Goal: Information Seeking & Learning: Learn about a topic

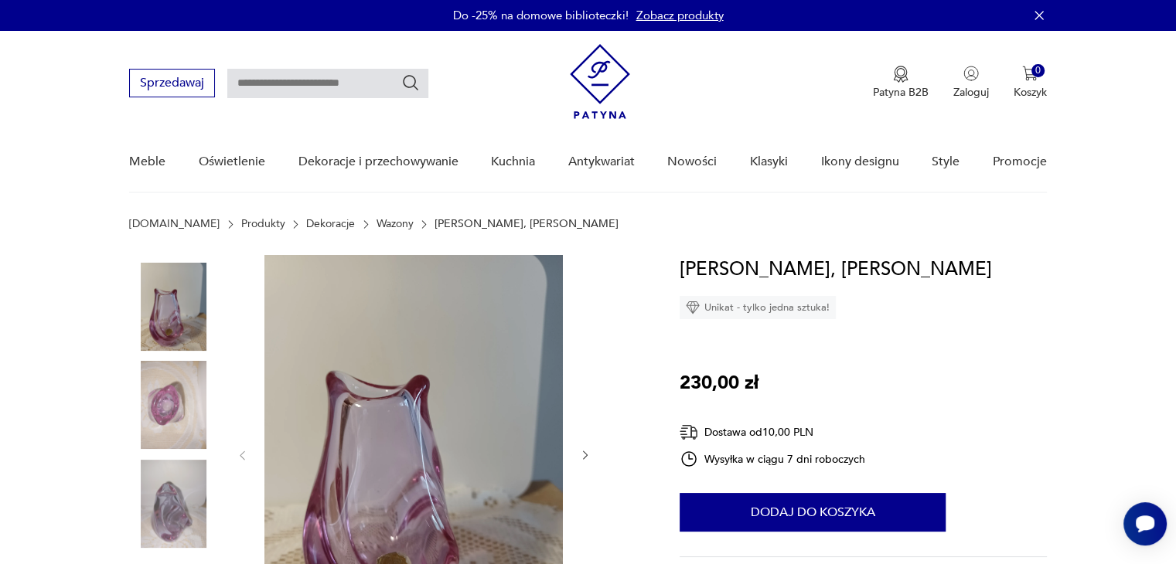
click at [376, 225] on link "Wazony" at bounding box center [394, 224] width 37 height 12
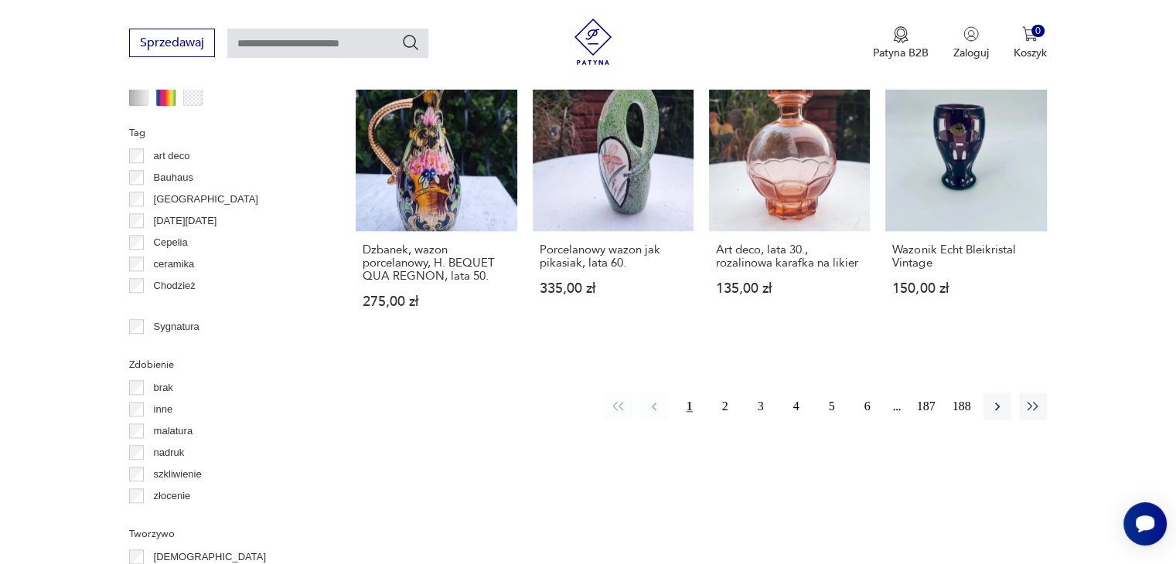
scroll to position [1569, 0]
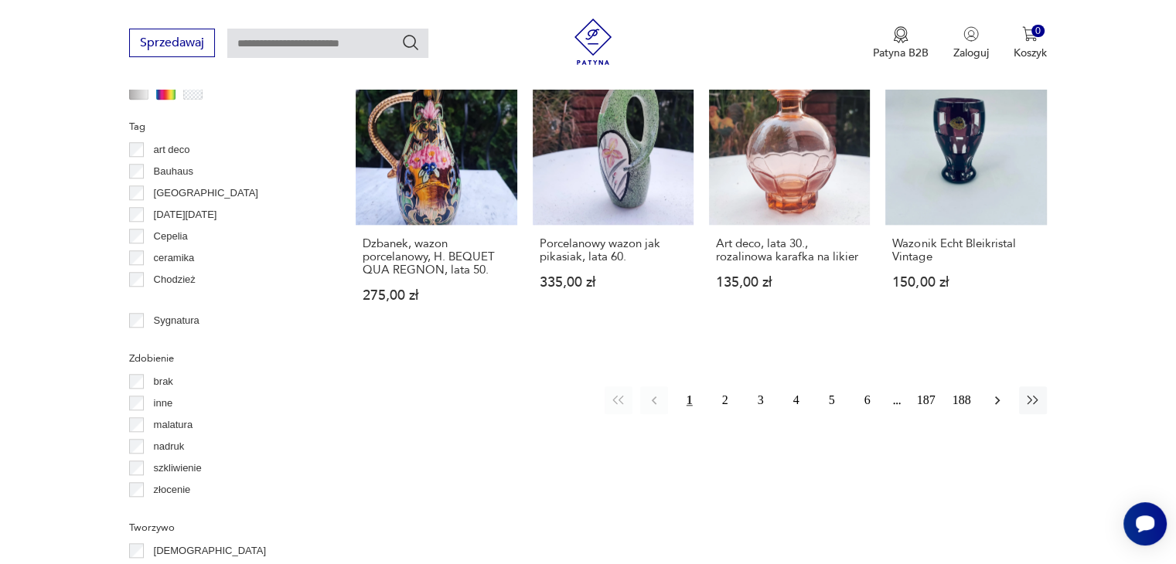
click at [993, 393] on icon "button" at bounding box center [997, 400] width 15 height 15
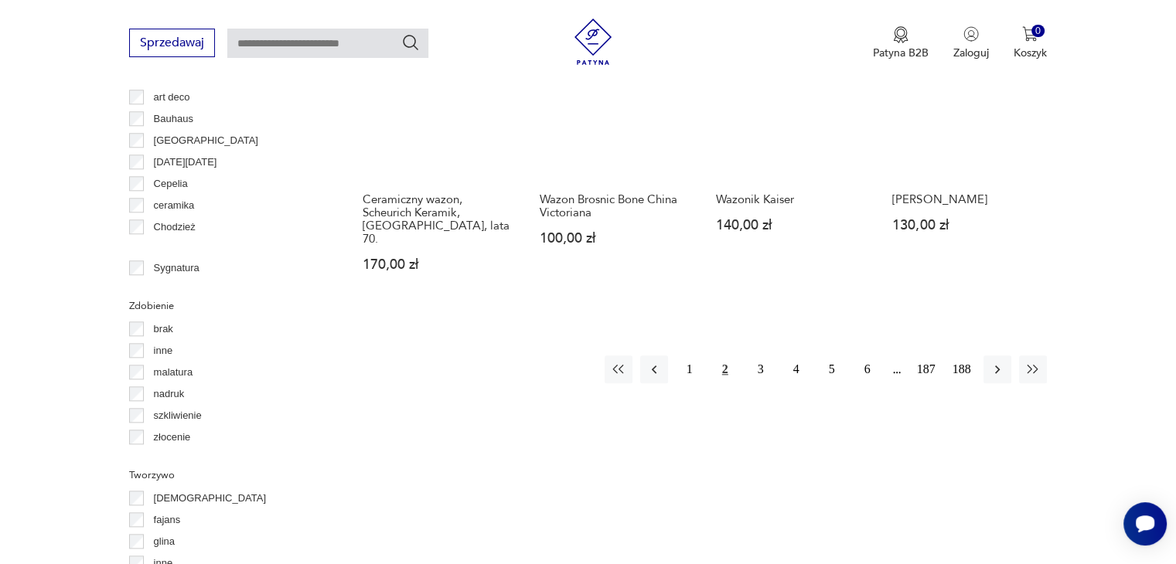
scroll to position [1647, 0]
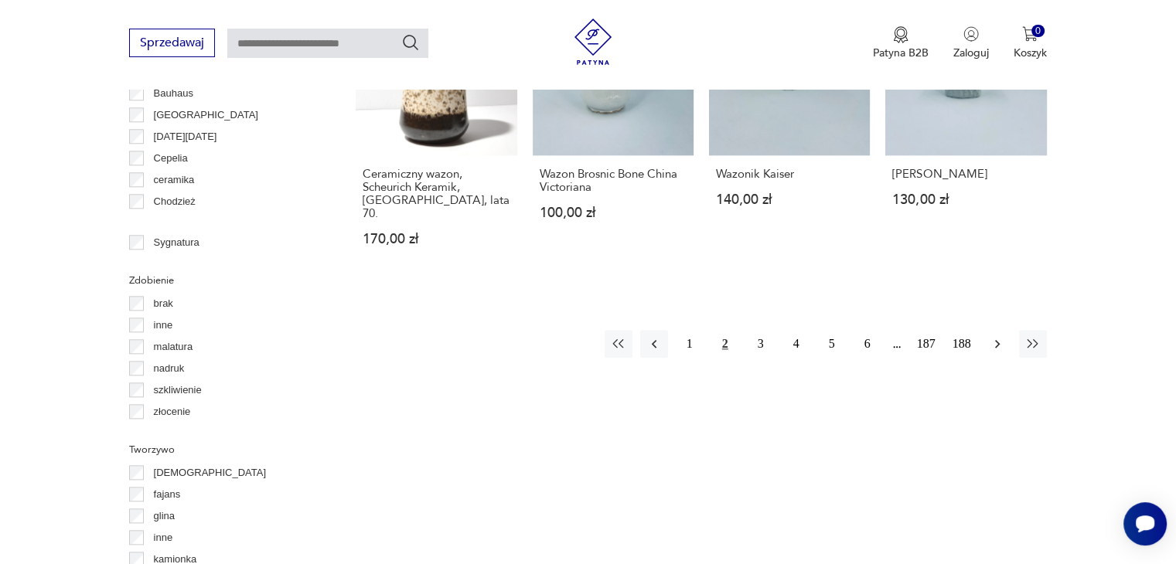
click at [993, 336] on icon "button" at bounding box center [997, 343] width 15 height 15
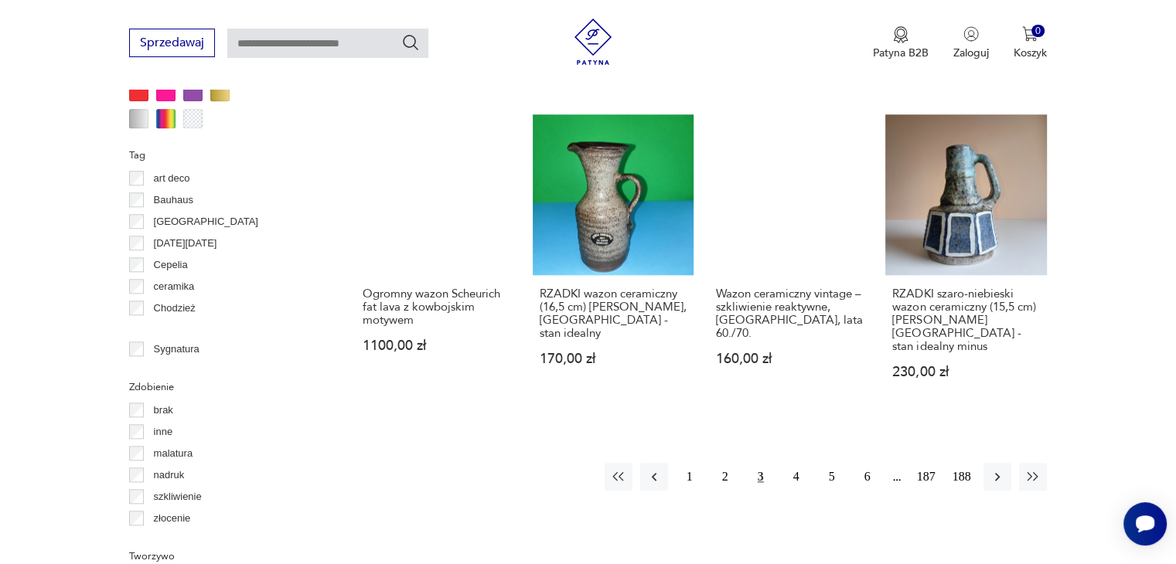
scroll to position [1569, 0]
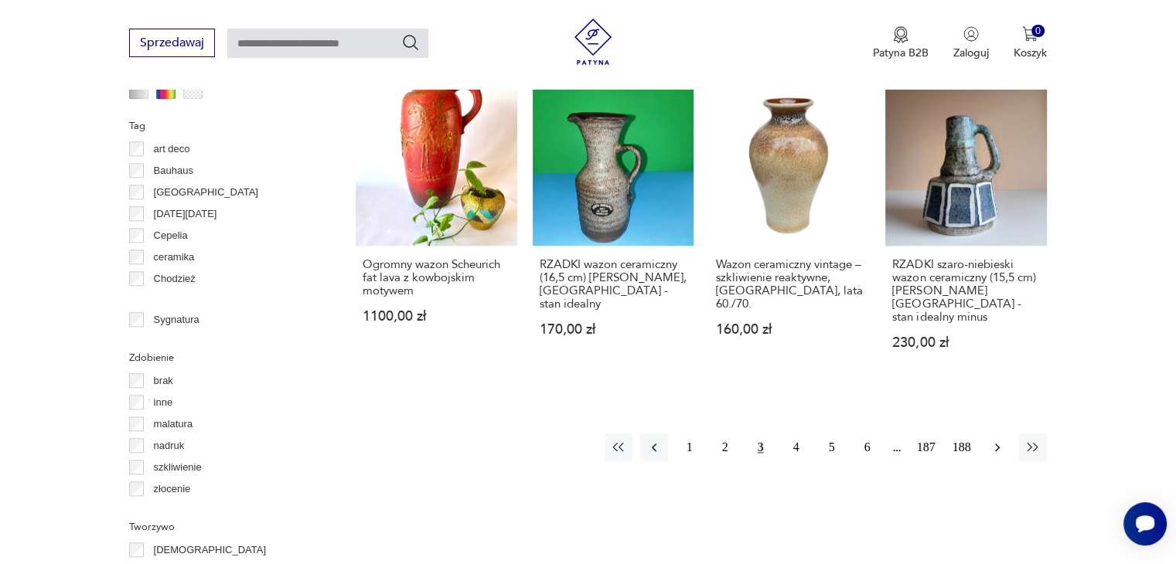
click at [996, 440] on icon "button" at bounding box center [997, 447] width 15 height 15
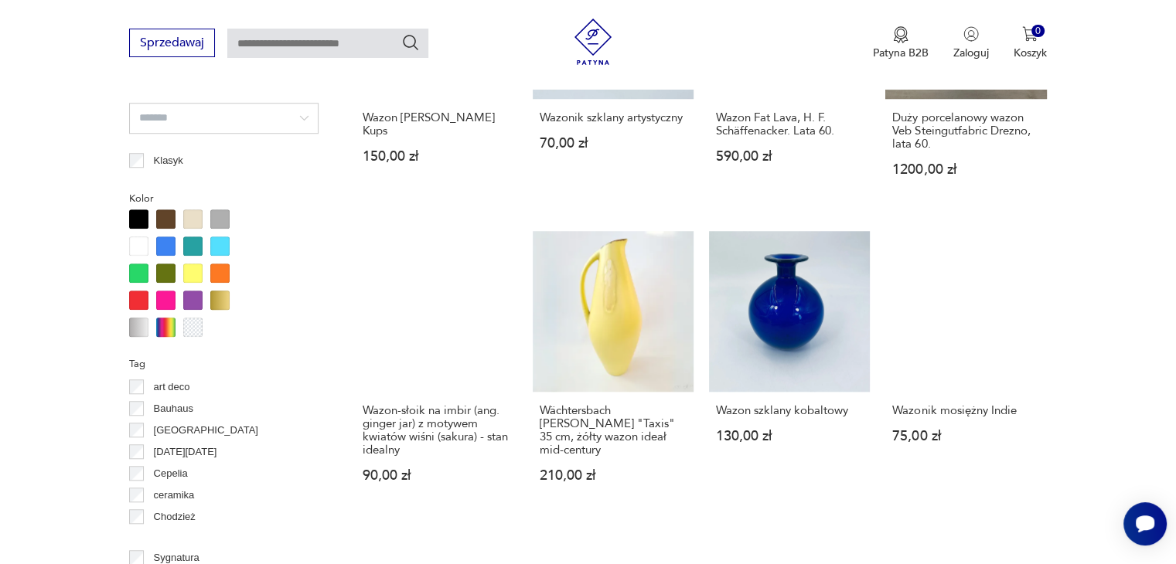
scroll to position [1415, 0]
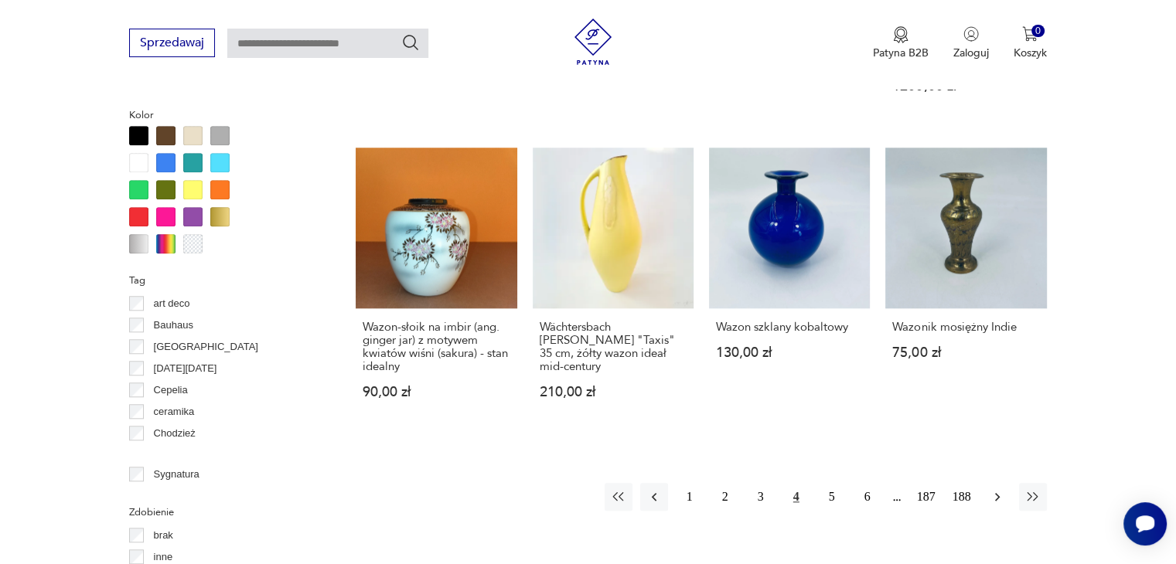
click at [992, 497] on icon "button" at bounding box center [997, 496] width 15 height 15
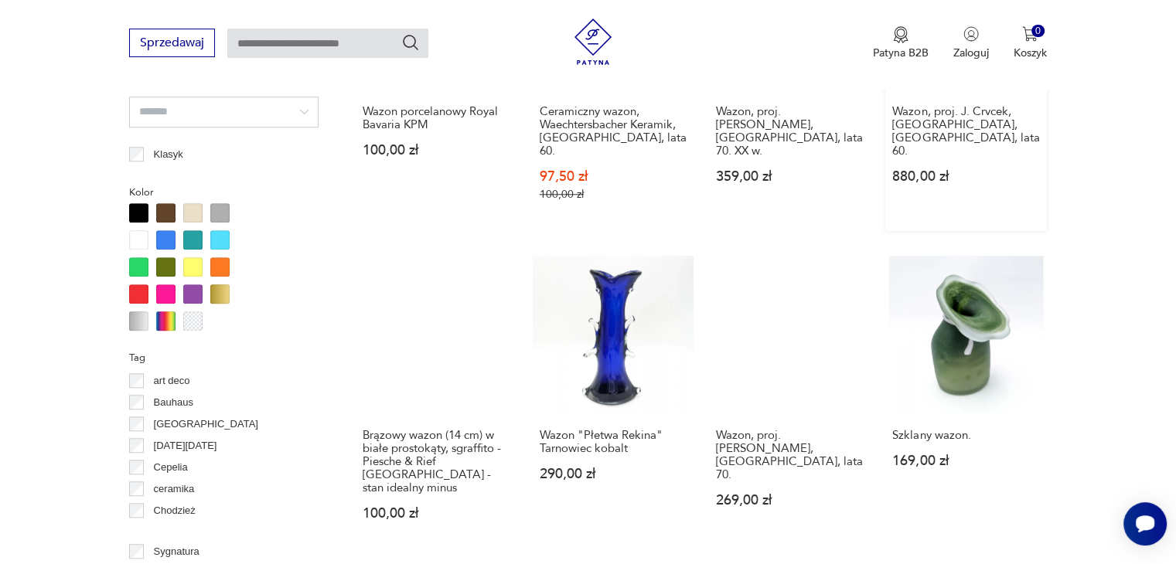
scroll to position [1569, 0]
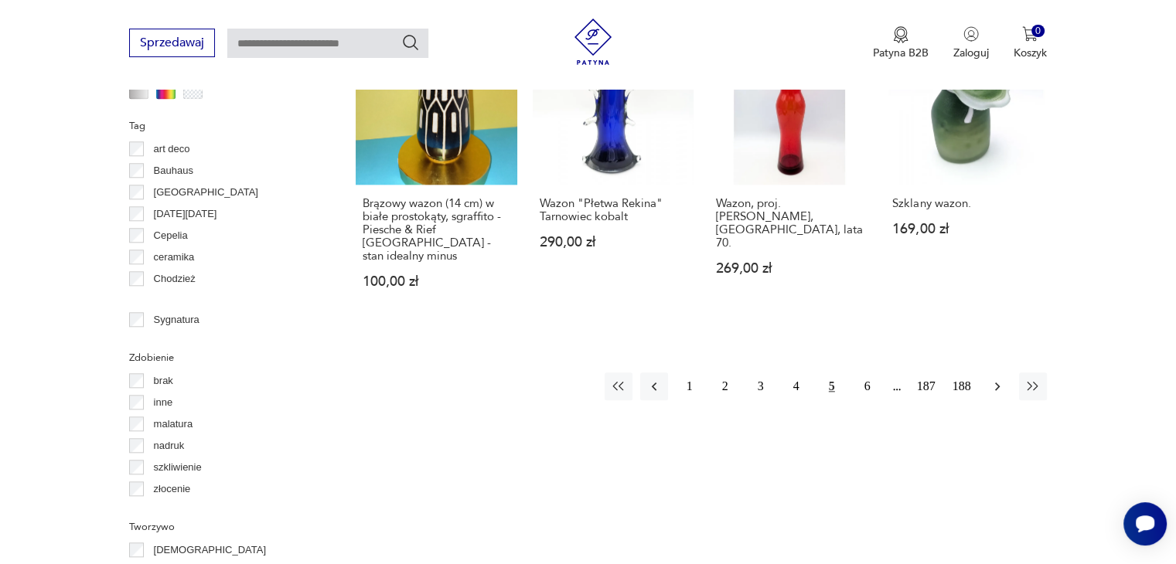
click at [993, 379] on icon "button" at bounding box center [997, 386] width 15 height 15
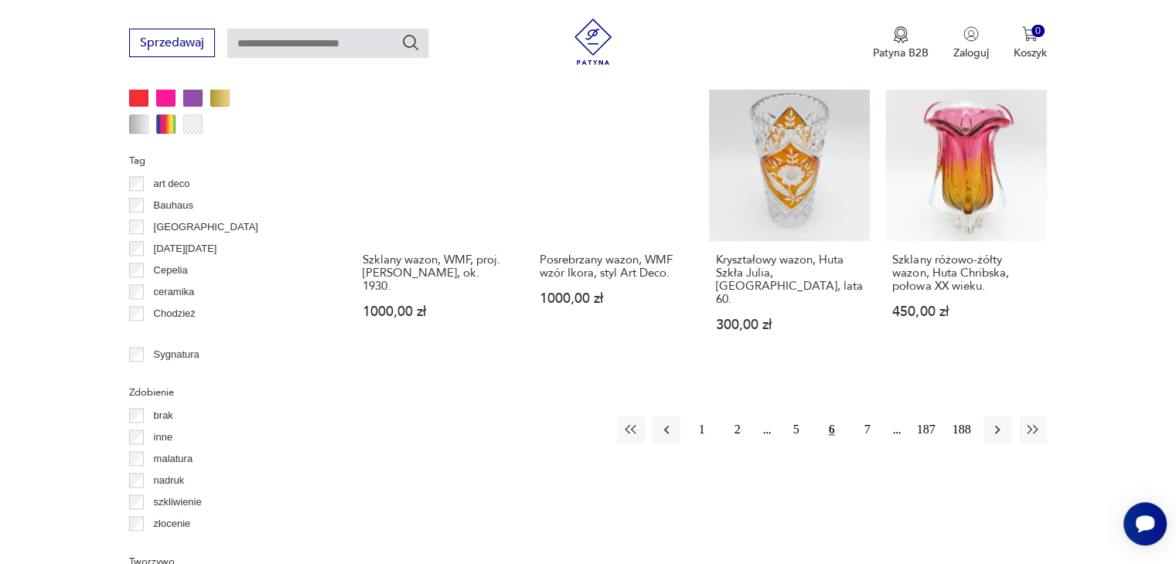
scroll to position [1569, 0]
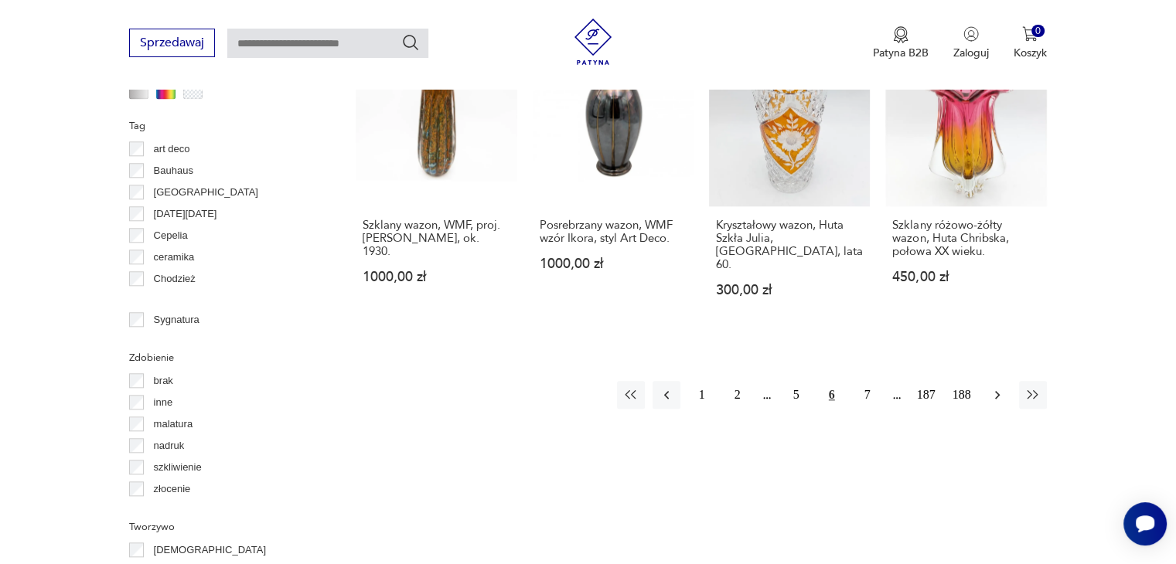
click at [993, 387] on icon "button" at bounding box center [997, 394] width 15 height 15
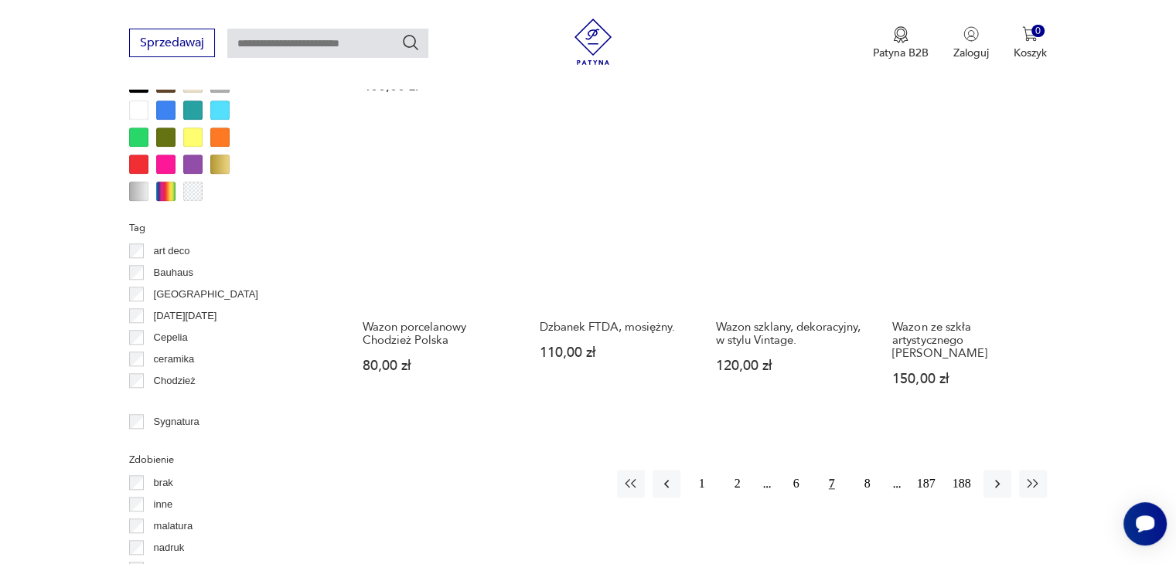
scroll to position [1492, 0]
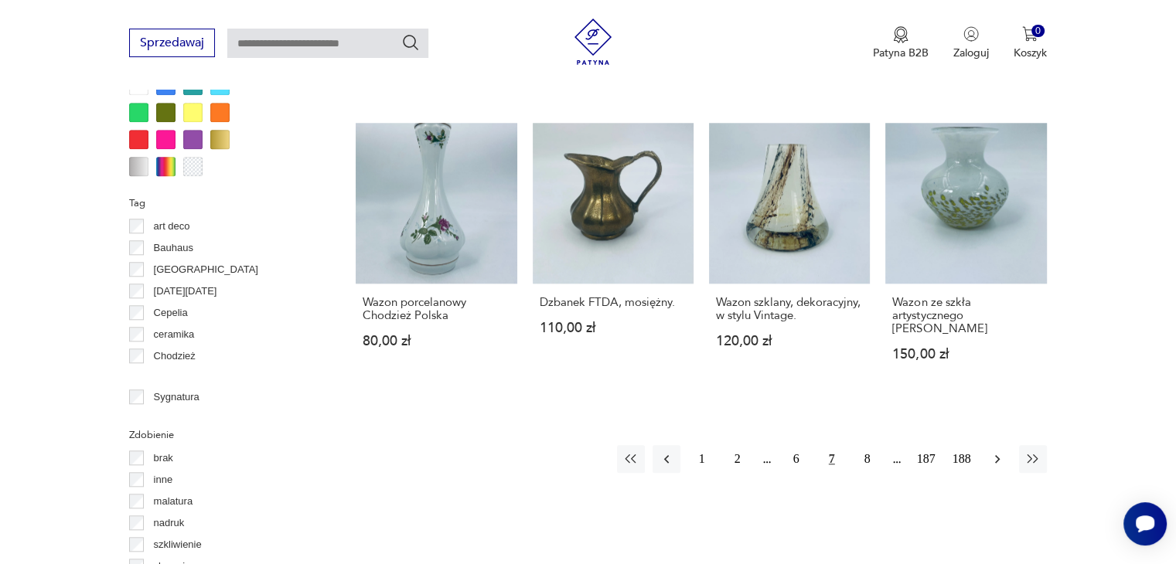
click at [996, 451] on icon "button" at bounding box center [997, 458] width 15 height 15
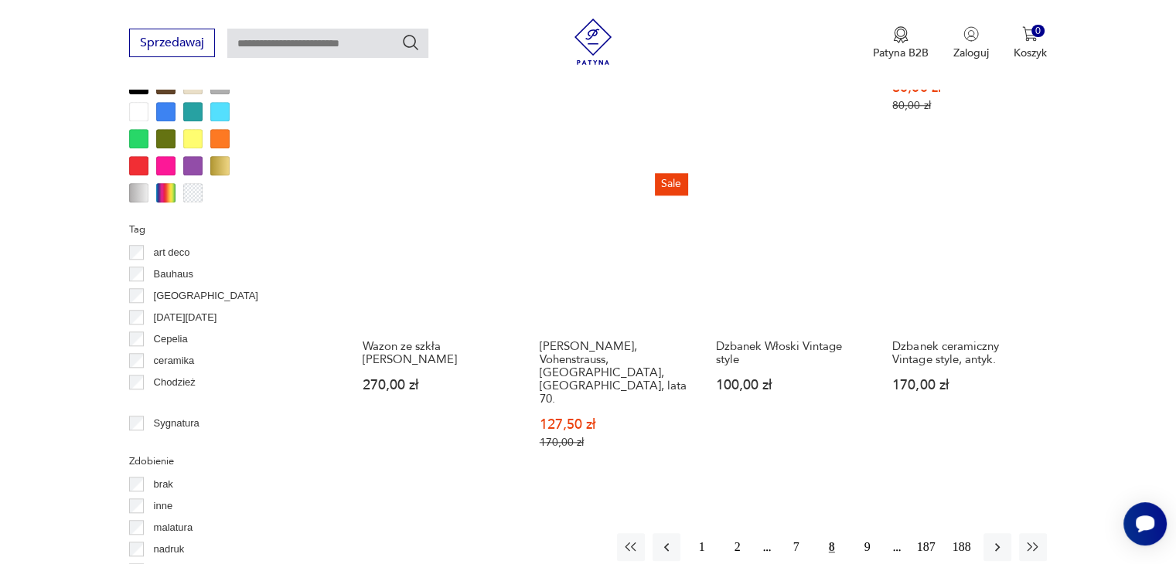
scroll to position [1492, 0]
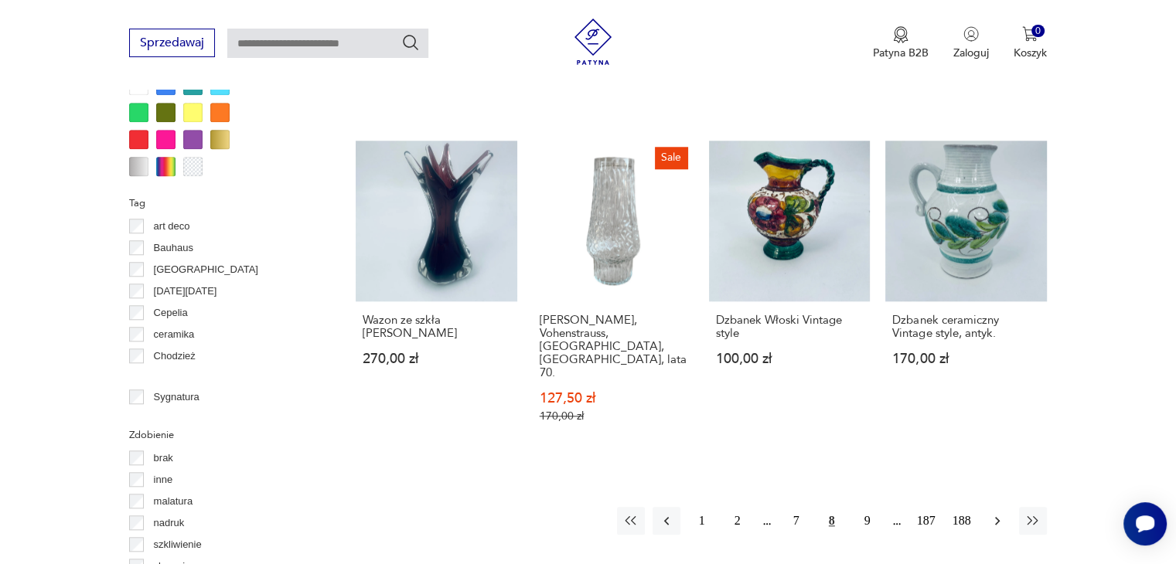
click at [996, 513] on icon "button" at bounding box center [997, 520] width 15 height 15
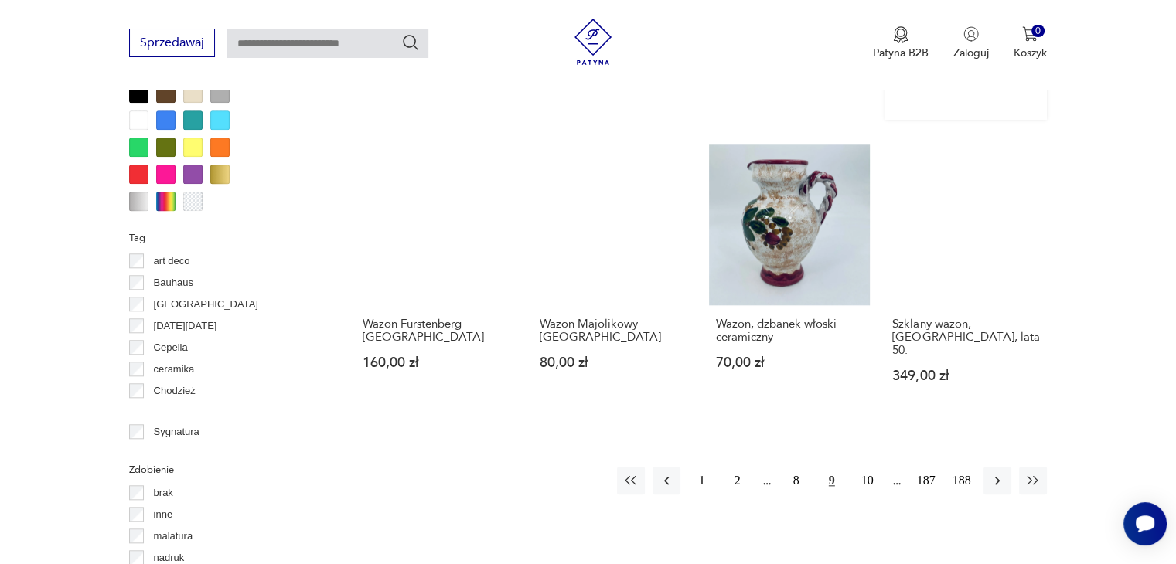
scroll to position [1492, 0]
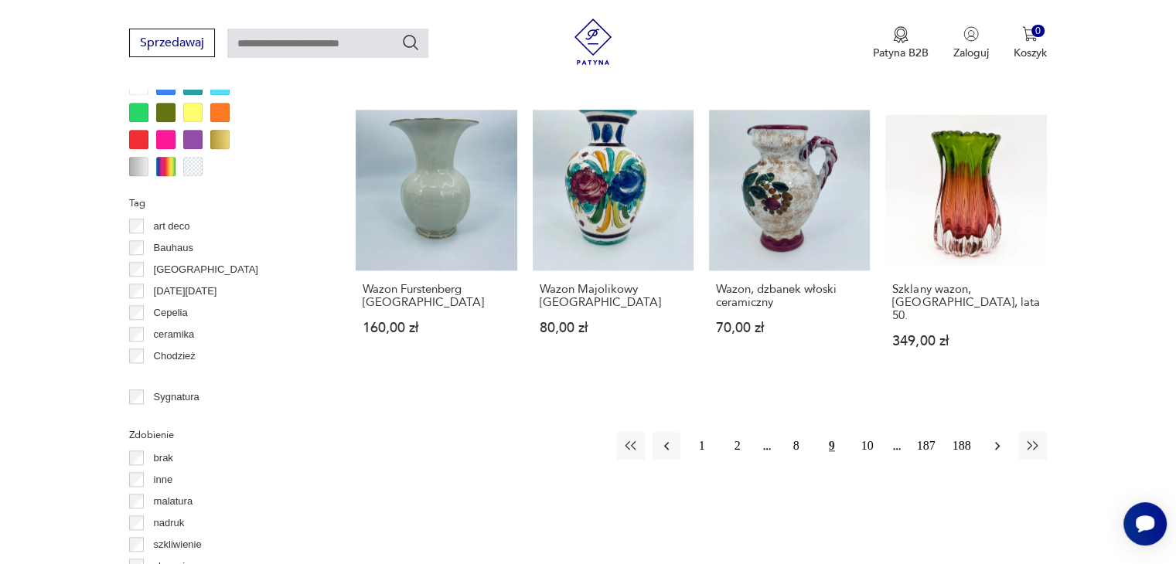
click at [999, 438] on icon "button" at bounding box center [997, 445] width 15 height 15
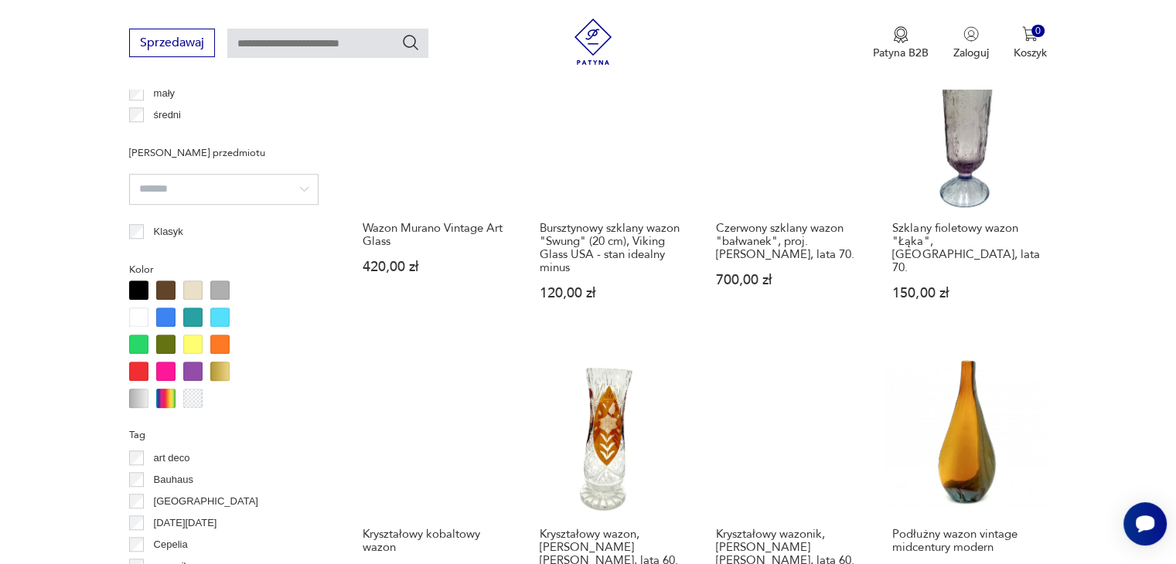
scroll to position [1492, 0]
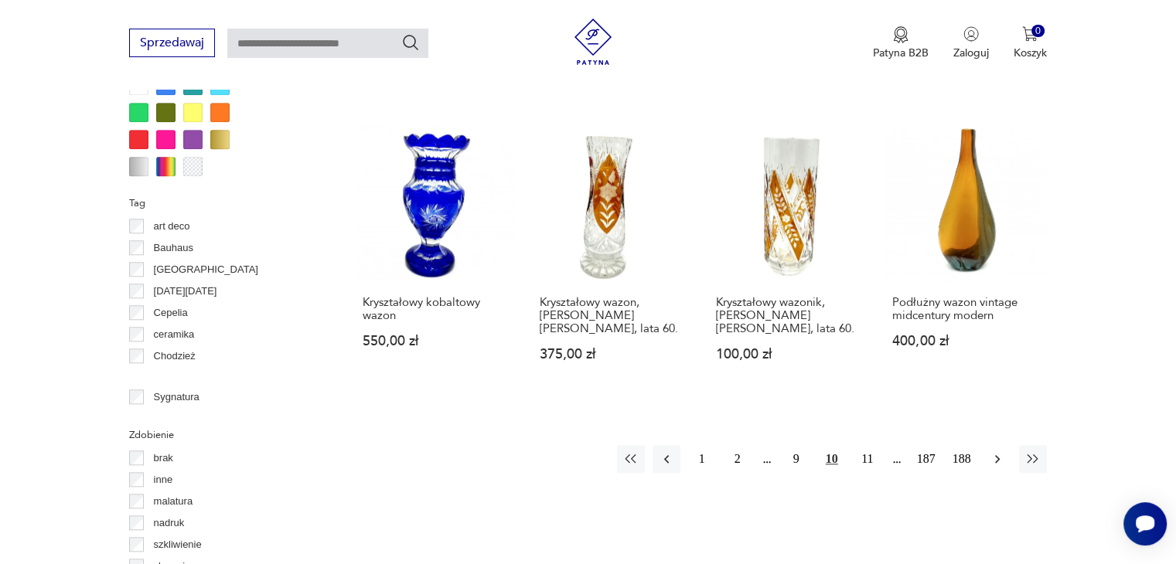
click at [998, 451] on icon "button" at bounding box center [997, 458] width 15 height 15
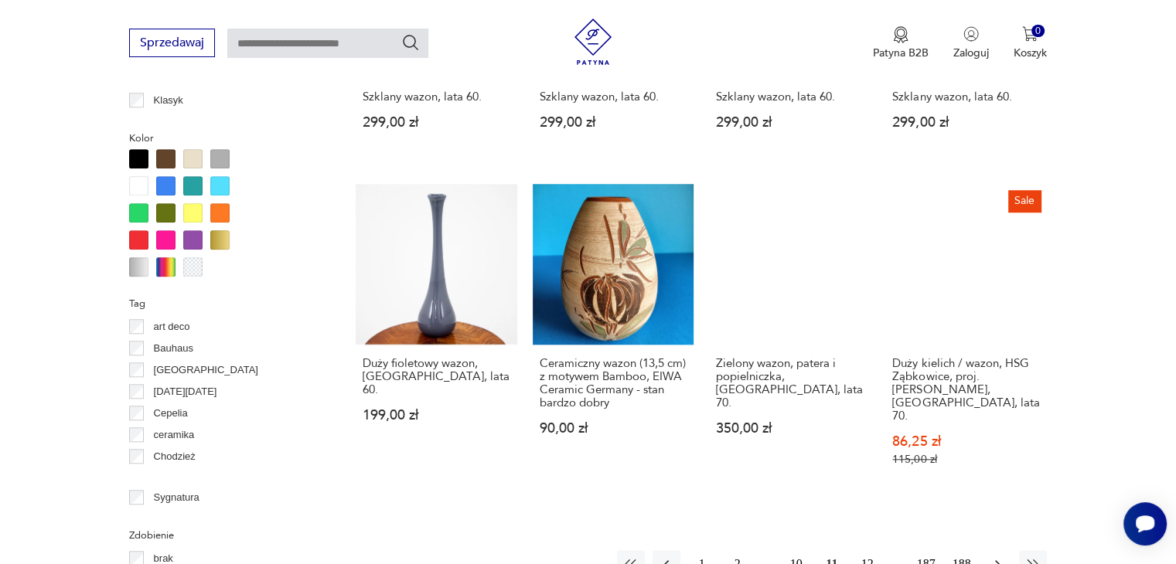
scroll to position [1492, 0]
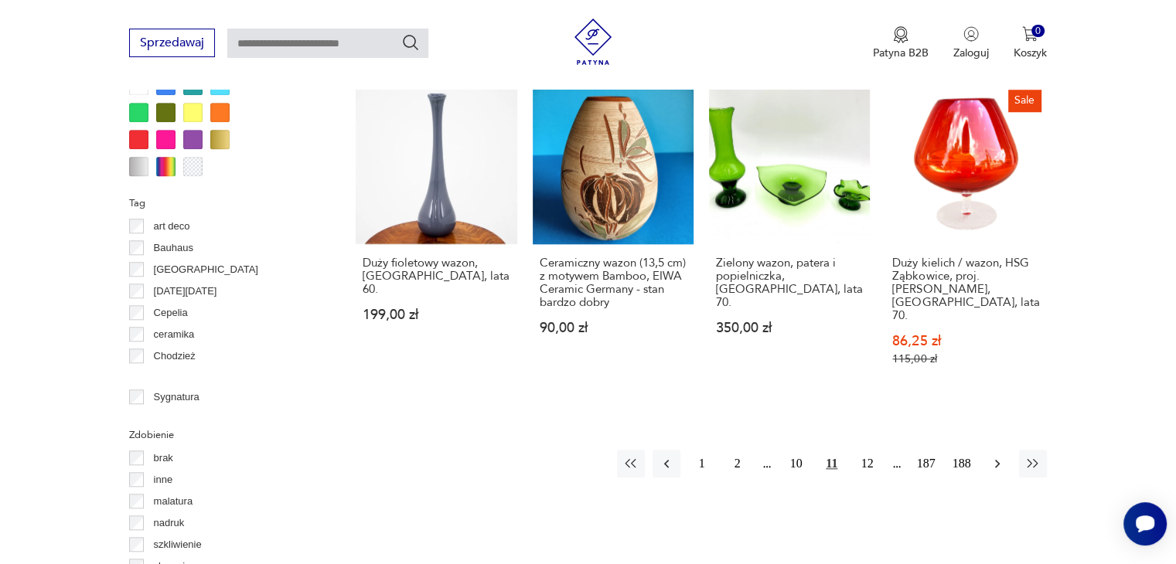
click at [997, 460] on icon "button" at bounding box center [997, 464] width 5 height 9
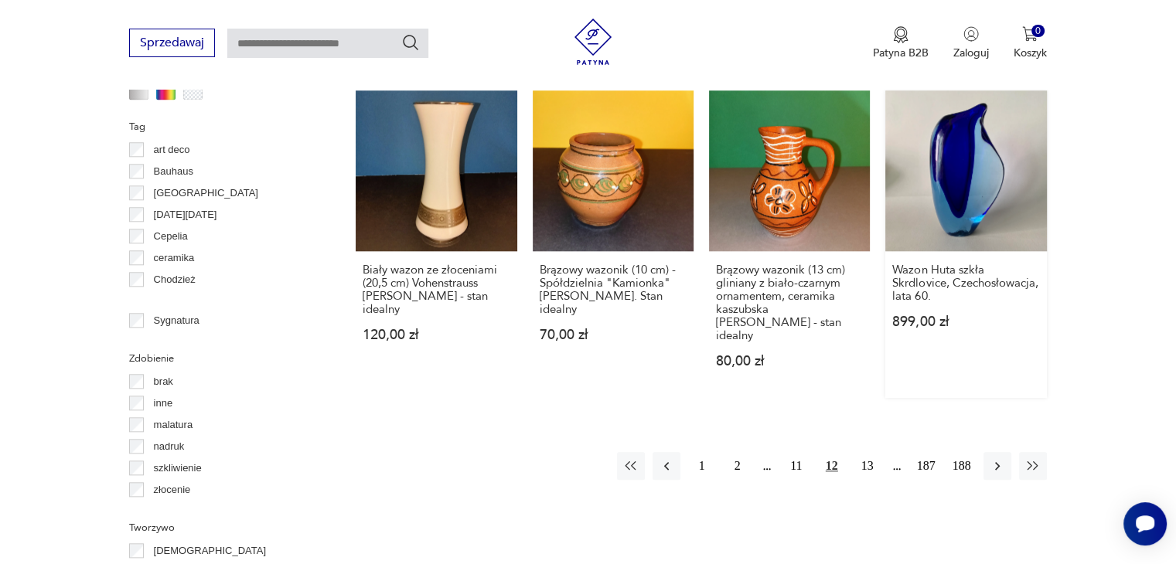
scroll to position [1569, 0]
click at [997, 462] on icon "button" at bounding box center [997, 466] width 5 height 9
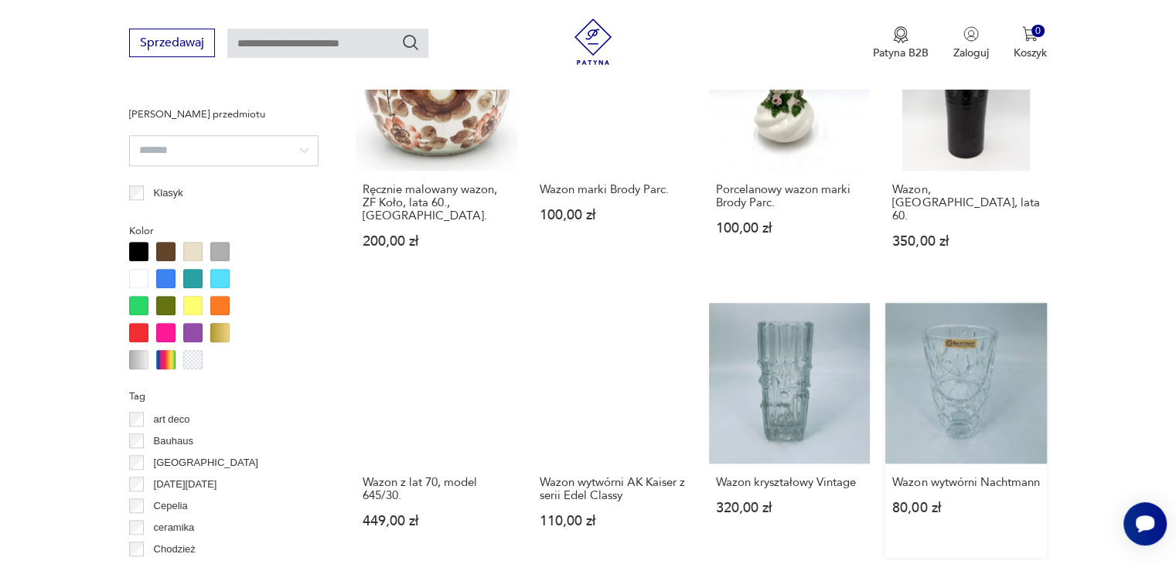
scroll to position [1492, 0]
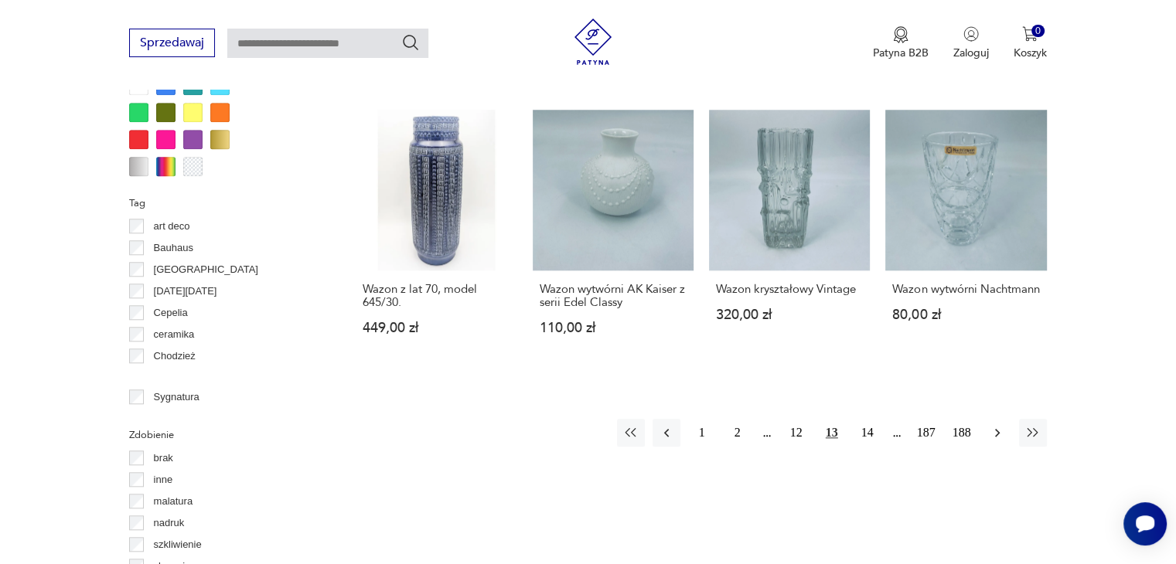
click at [994, 425] on icon "button" at bounding box center [997, 432] width 15 height 15
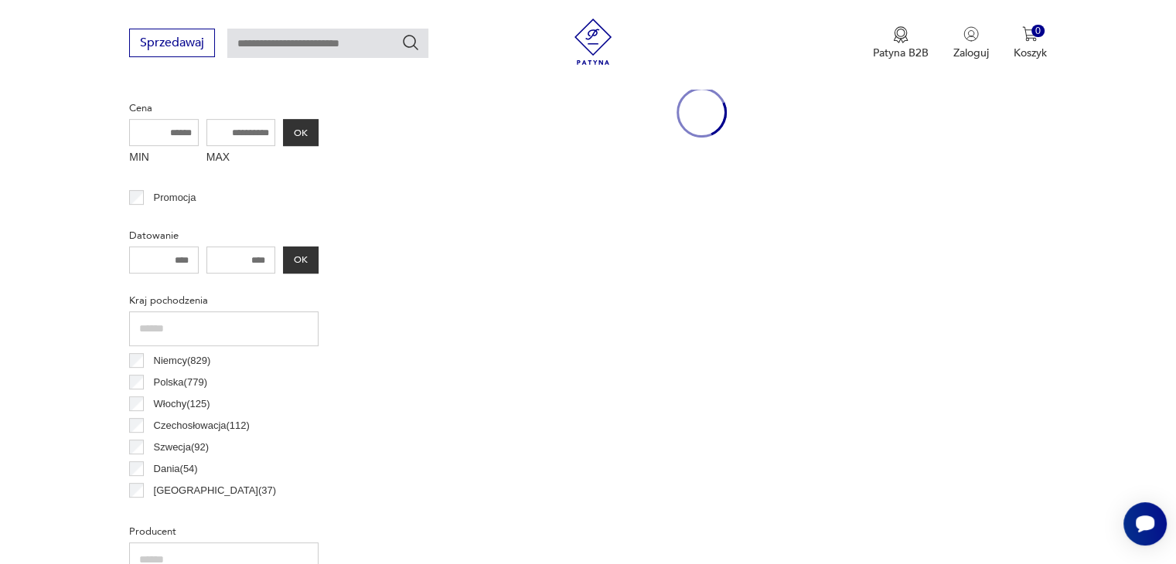
scroll to position [410, 0]
